Goal: Communication & Community: Answer question/provide support

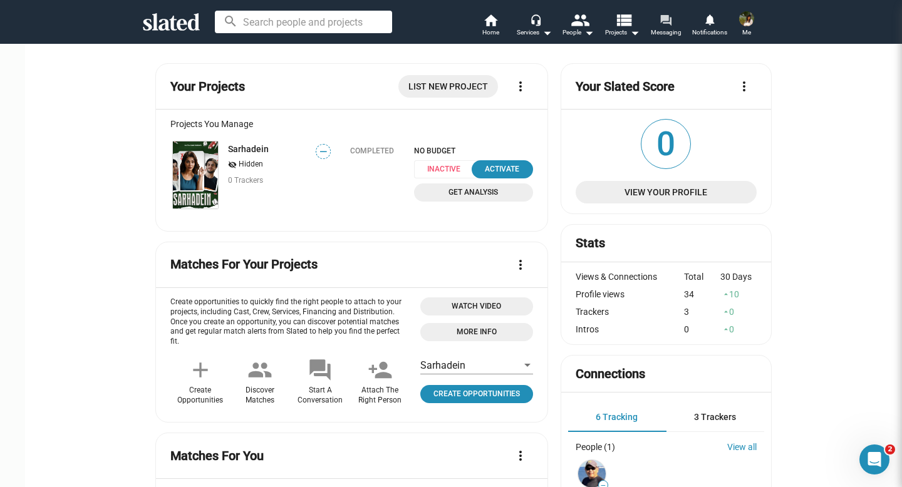
click at [669, 28] on span "Messaging" at bounding box center [666, 32] width 31 height 15
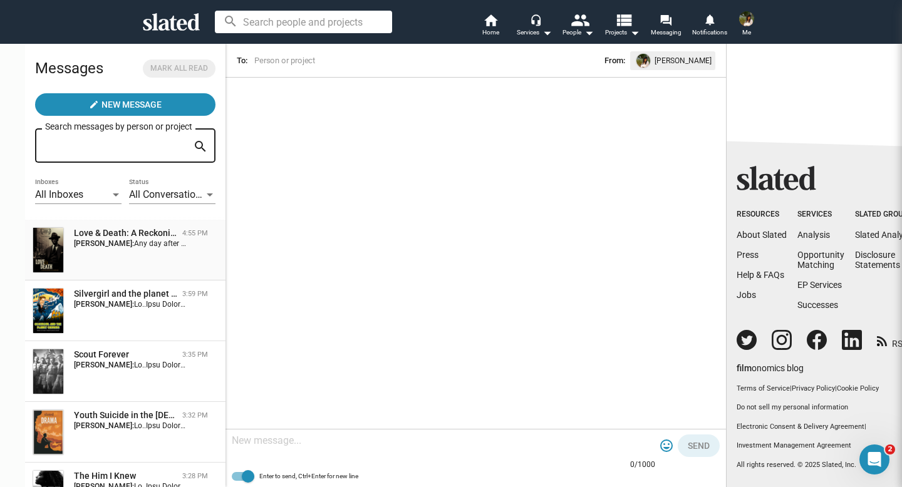
click at [140, 251] on div "Love & Death: A Reckoning In [GEOGRAPHIC_DATA] 4:55 PM [PERSON_NAME]: Any day a…" at bounding box center [125, 250] width 185 height 46
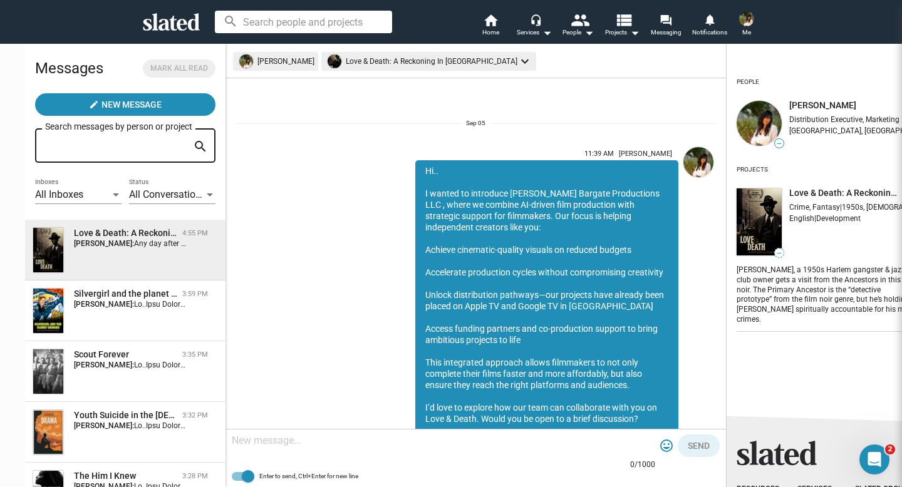
scroll to position [564, 0]
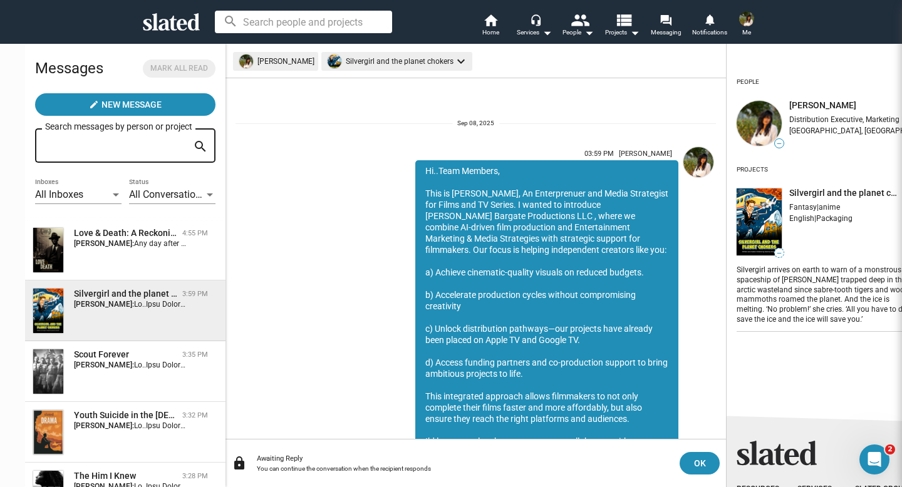
scroll to position [192, 0]
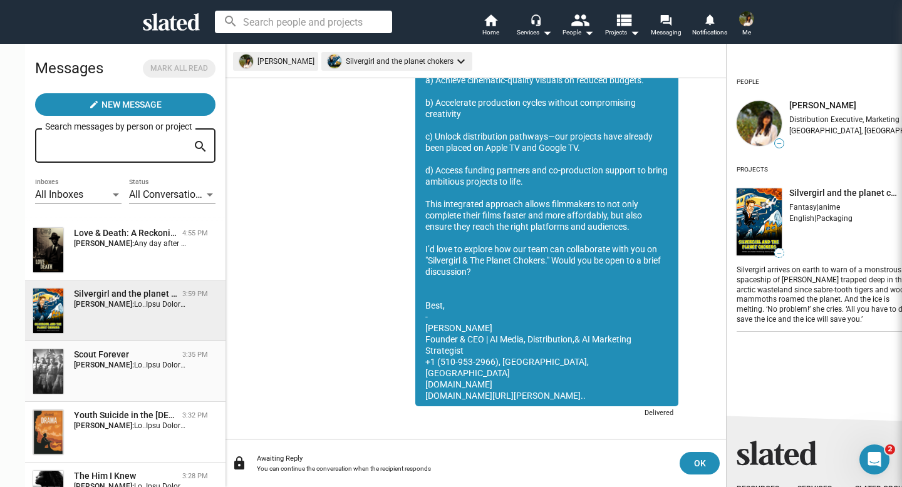
click at [105, 373] on div "Scout Forever 3:35 PM [PERSON_NAME]:" at bounding box center [125, 372] width 185 height 46
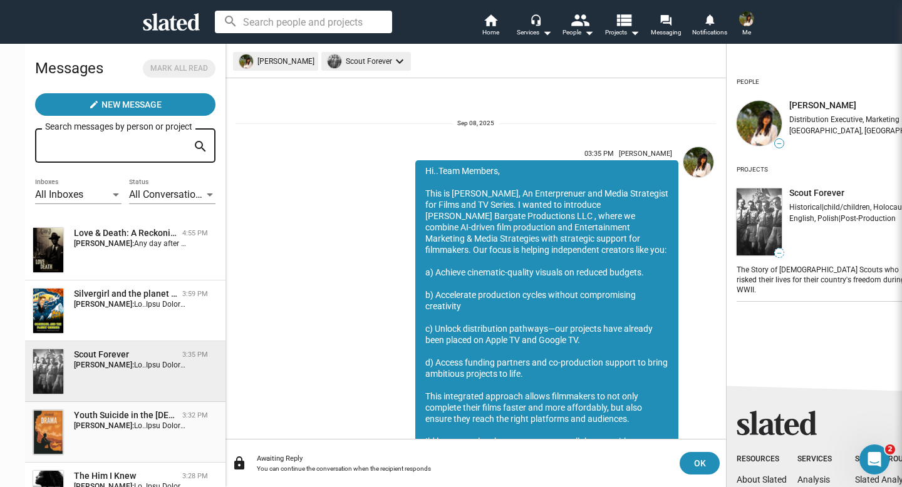
click at [96, 439] on div "Youth Suicide in the Asian Community 3:32 PM [PERSON_NAME]:" at bounding box center [125, 433] width 185 height 46
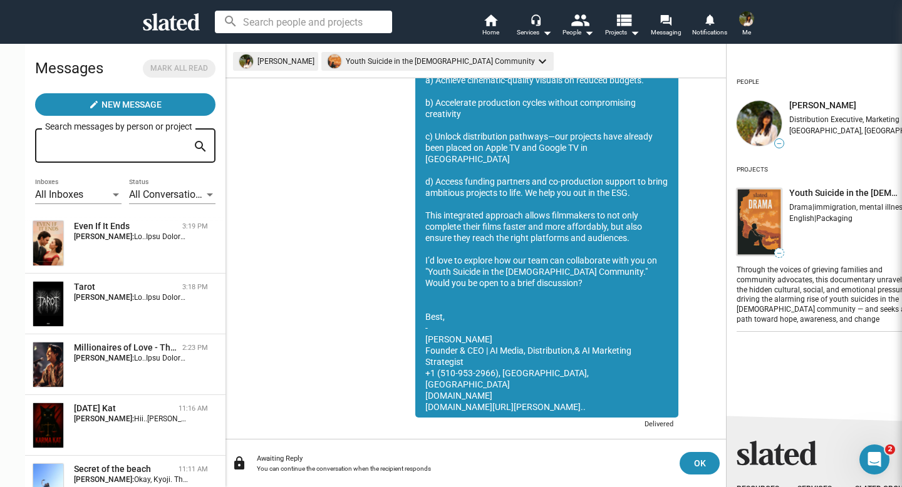
scroll to position [509, 0]
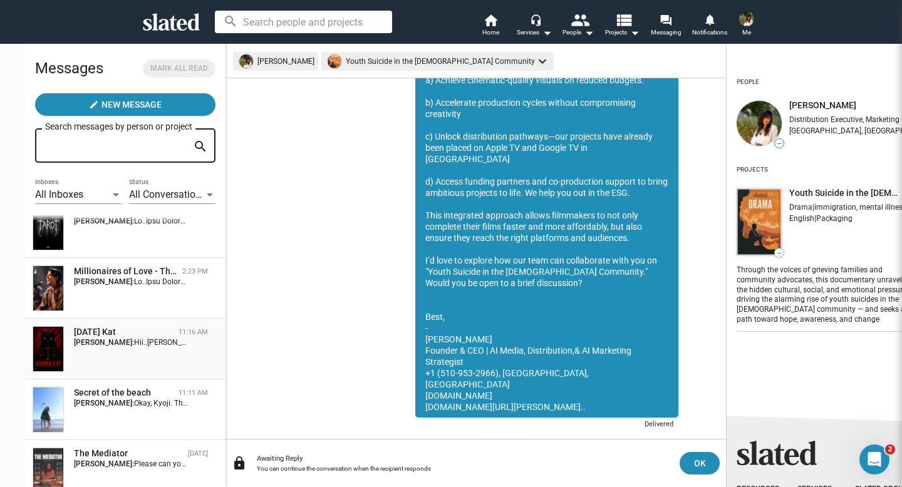
click at [111, 331] on div "[DATE] Kat" at bounding box center [124, 332] width 100 height 12
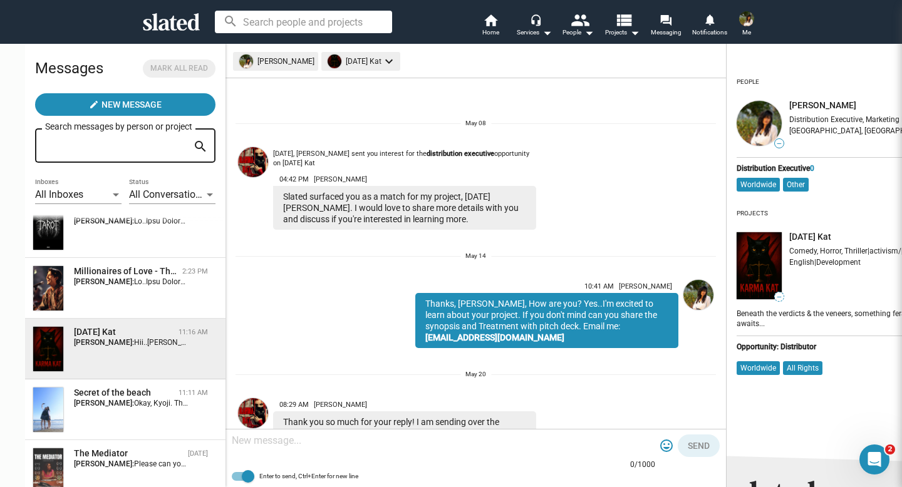
scroll to position [165, 0]
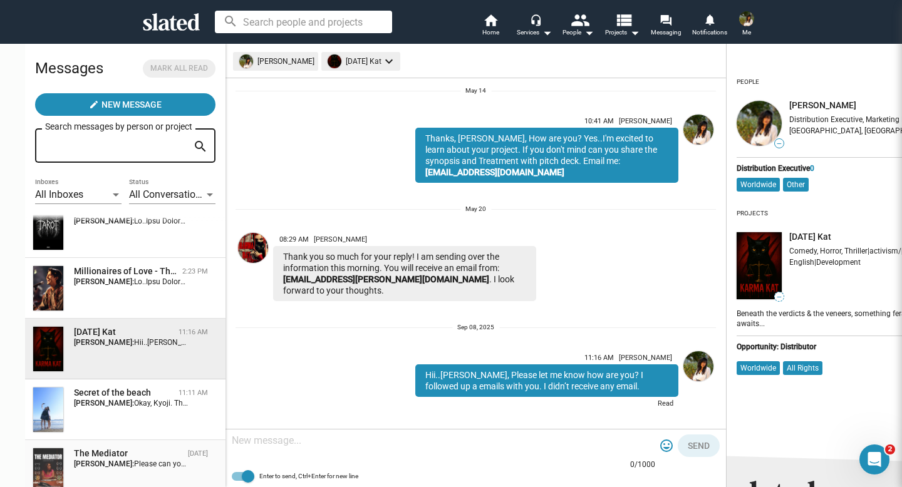
click at [74, 463] on strong "[PERSON_NAME]:" at bounding box center [104, 464] width 60 height 9
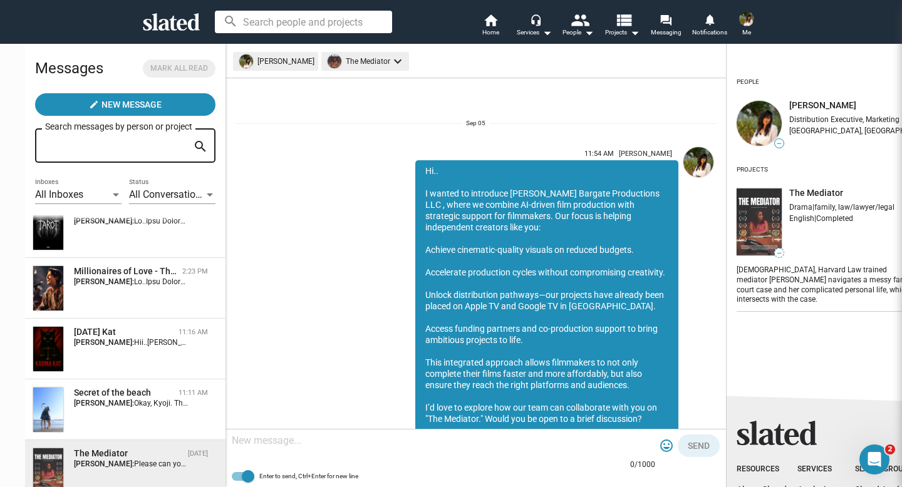
scroll to position [729, 0]
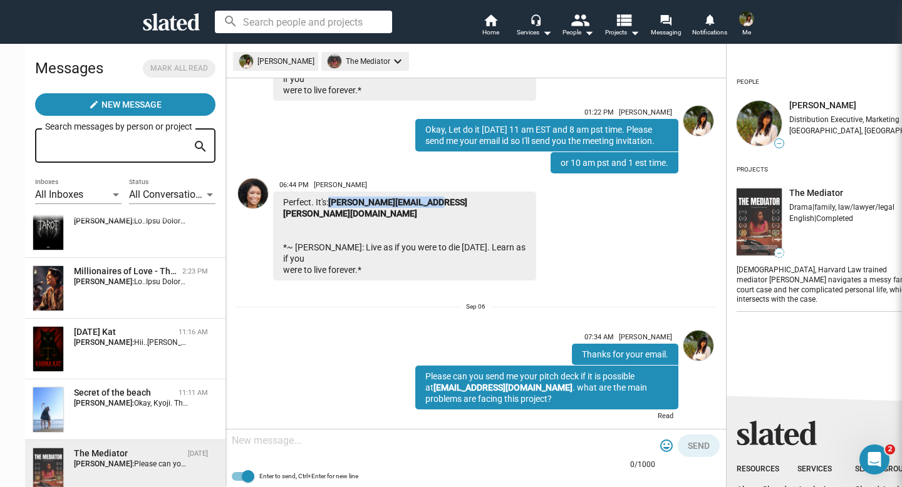
drag, startPoint x: 303, startPoint y: 185, endPoint x: 413, endPoint y: 187, distance: 110.3
click at [413, 192] on div "Perfect. It's: [PERSON_NAME][EMAIL_ADDRESS][PERSON_NAME][DOMAIN_NAME] *~ [PERSO…" at bounding box center [404, 236] width 263 height 89
copy div "[PERSON_NAME][EMAIL_ADDRESS][PERSON_NAME][DOMAIN_NAME]"
click at [283, 430] on div at bounding box center [444, 442] width 424 height 37
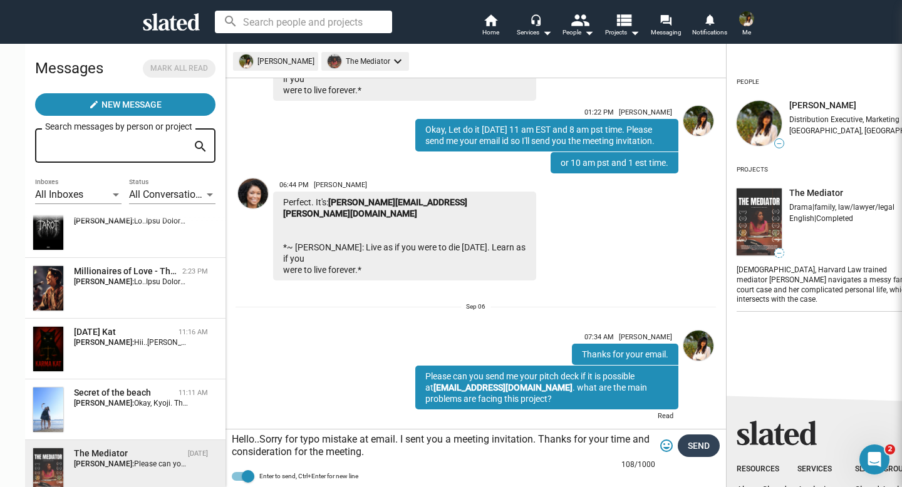
type textarea "Hello..Sorry for typo mistake at email. I sent you a meeting invitation. Thanks…"
click at [688, 442] on span "Send" at bounding box center [699, 446] width 22 height 23
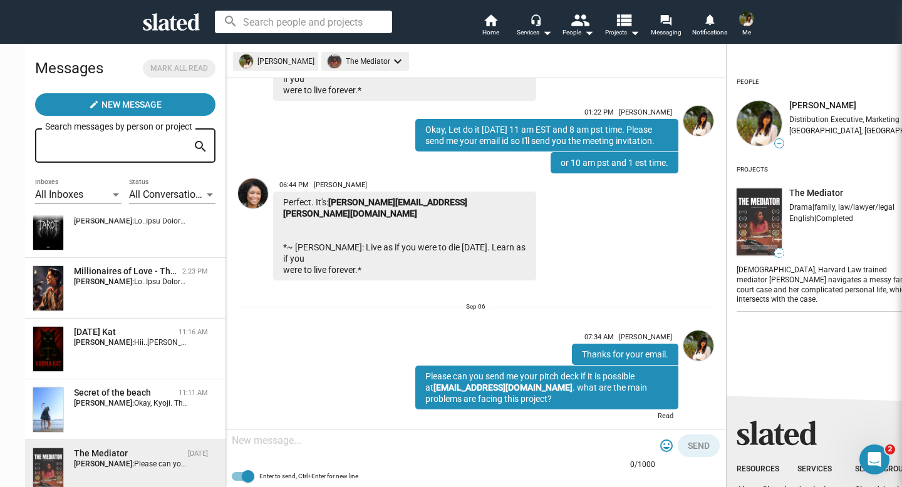
scroll to position [836, 0]
